Goal: Task Accomplishment & Management: Manage account settings

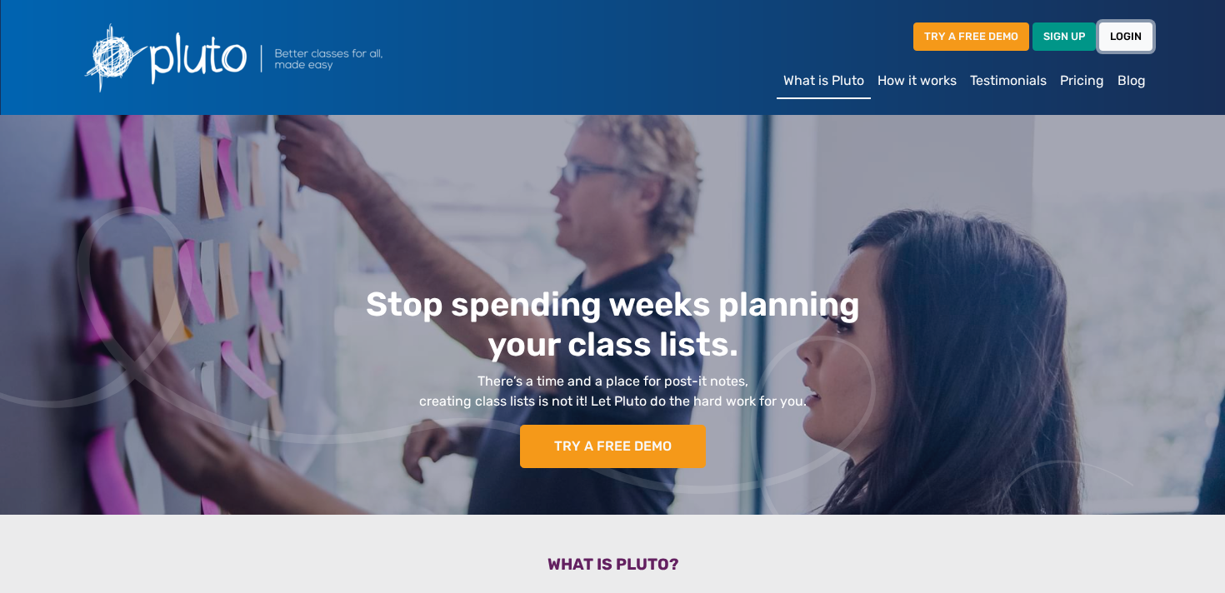
click at [1121, 32] on link "LOGIN" at bounding box center [1125, 37] width 53 height 28
click at [1121, 40] on link "LOGIN" at bounding box center [1125, 37] width 53 height 28
click at [1134, 62] on div "TRY A FREE DEMO SIGN UP LOGIN" at bounding box center [793, 40] width 720 height 48
click at [1138, 33] on link "LOGIN" at bounding box center [1125, 37] width 53 height 28
